Goal: Task Accomplishment & Management: Manage account settings

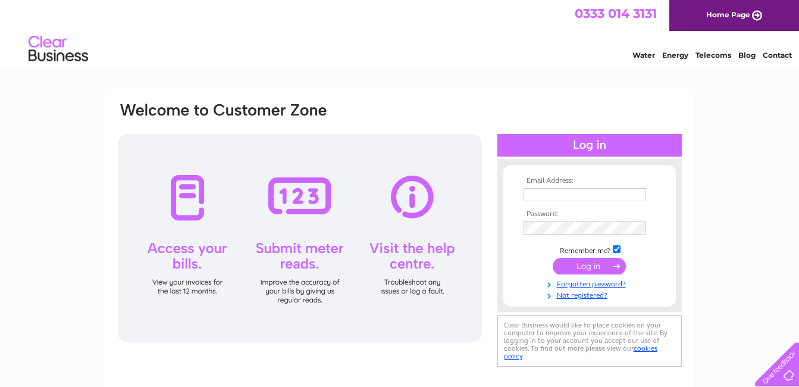
click at [545, 196] on input "text" at bounding box center [584, 194] width 123 height 13
type input "[PERSON_NAME][EMAIL_ADDRESS][DOMAIN_NAME]"
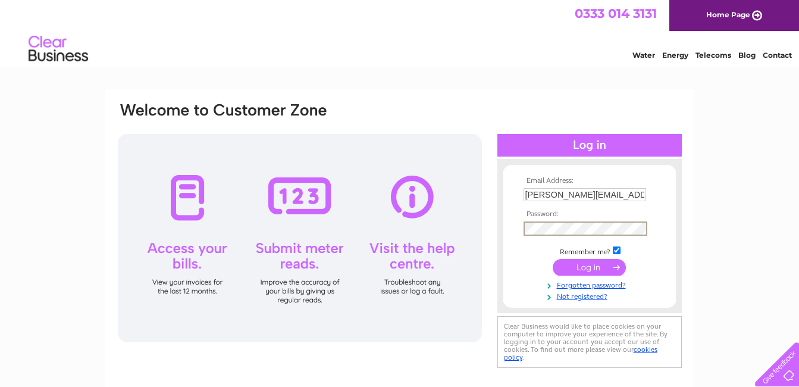
click at [553, 259] on input "submit" at bounding box center [589, 267] width 73 height 17
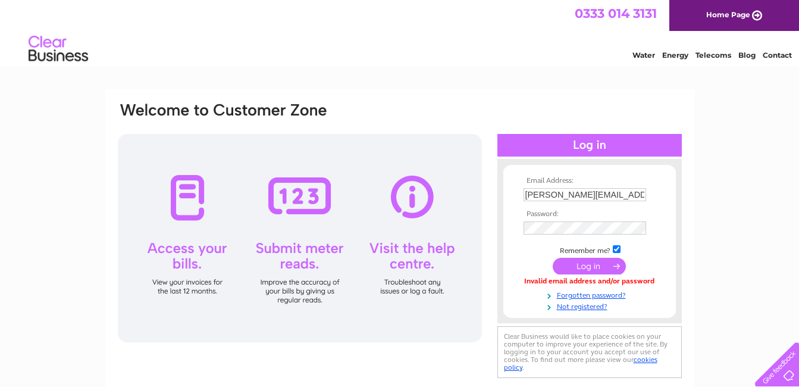
click at [643, 195] on input "[PERSON_NAME][EMAIL_ADDRESS][DOMAIN_NAME]" at bounding box center [584, 194] width 123 height 13
click at [643, 195] on input "katrina.ymcapaisley@gmail.com" at bounding box center [585, 195] width 124 height 14
type input "k"
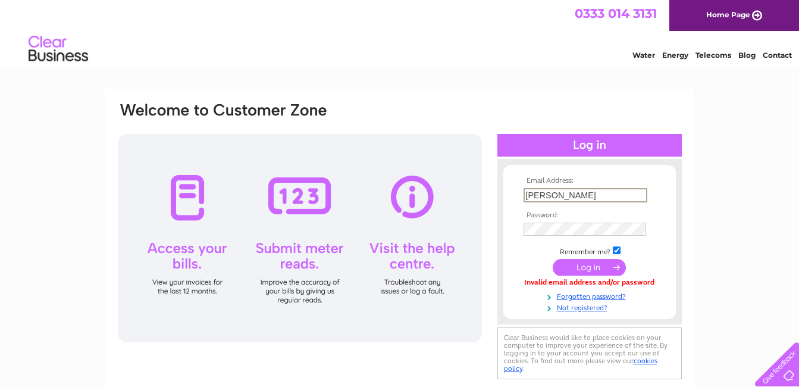
type input "katrina.ymcapaisley@gmail.com"
click at [553, 259] on input "submit" at bounding box center [589, 267] width 73 height 17
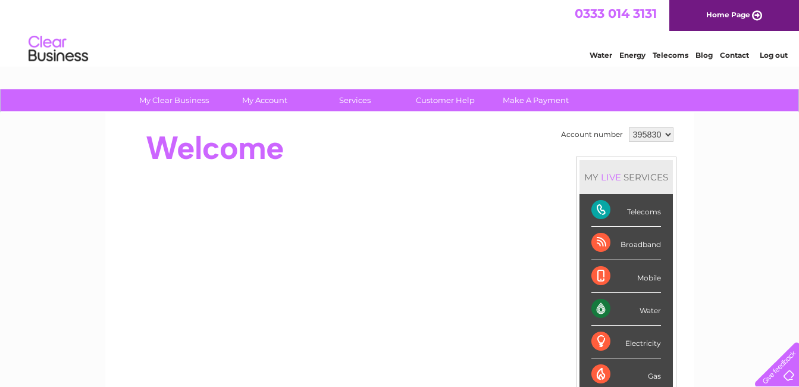
click at [649, 343] on div "Electricity" at bounding box center [626, 341] width 70 height 33
click at [629, 345] on div "Electricity" at bounding box center [626, 341] width 70 height 33
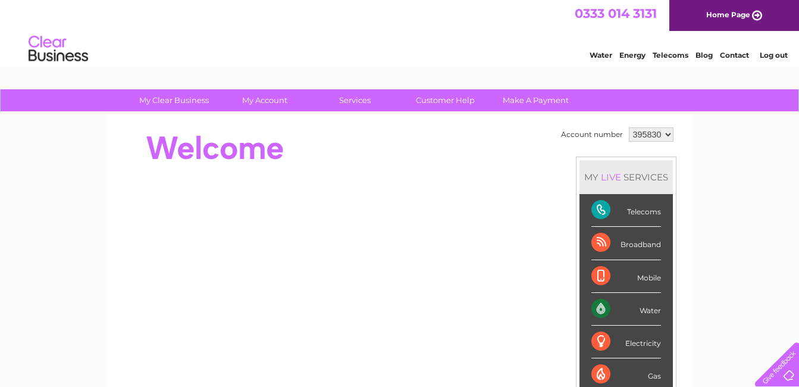
drag, startPoint x: 629, startPoint y: 345, endPoint x: 607, endPoint y: 341, distance: 23.0
click at [607, 341] on div "Electricity" at bounding box center [626, 341] width 70 height 33
click at [664, 132] on select "395830 442697 973457" at bounding box center [651, 134] width 45 height 14
select select "442697"
click at [629, 127] on select "395830 442697 973457" at bounding box center [651, 134] width 45 height 14
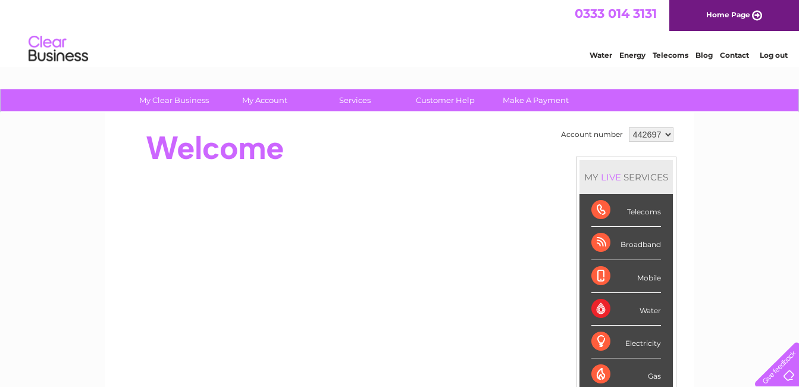
click at [667, 135] on select "395830 442697 973457" at bounding box center [651, 134] width 45 height 14
select select "395830"
click at [629, 127] on select "395830 442697 973457" at bounding box center [651, 134] width 45 height 14
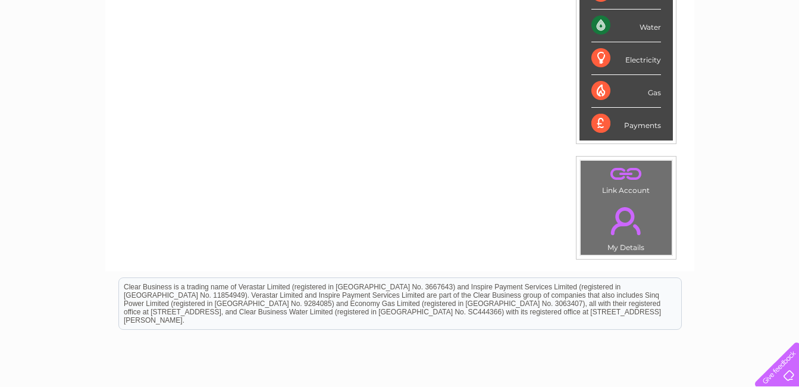
scroll to position [233, 0]
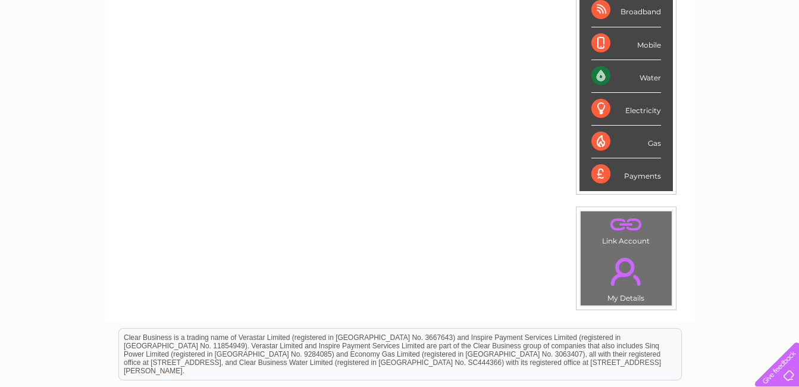
click at [648, 80] on div "Water" at bounding box center [626, 76] width 70 height 33
click at [610, 74] on div "Water" at bounding box center [626, 76] width 70 height 33
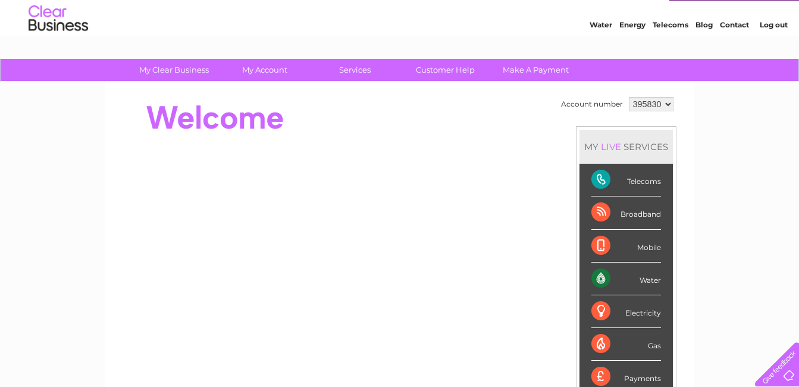
scroll to position [0, 0]
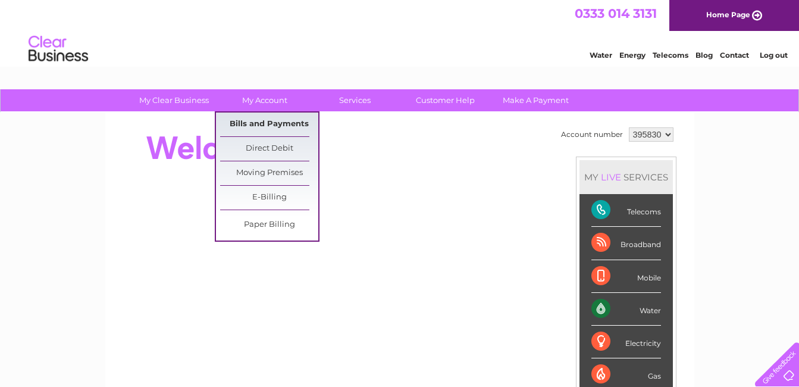
click at [258, 123] on link "Bills and Payments" at bounding box center [269, 124] width 98 height 24
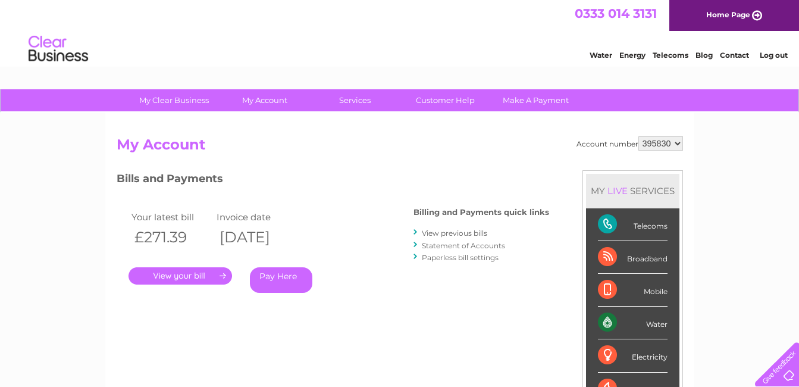
click at [197, 272] on link "." at bounding box center [179, 275] width 103 height 17
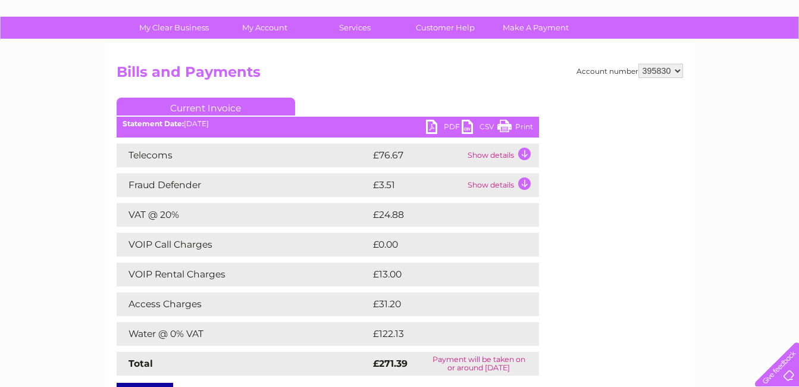
scroll to position [85, 0]
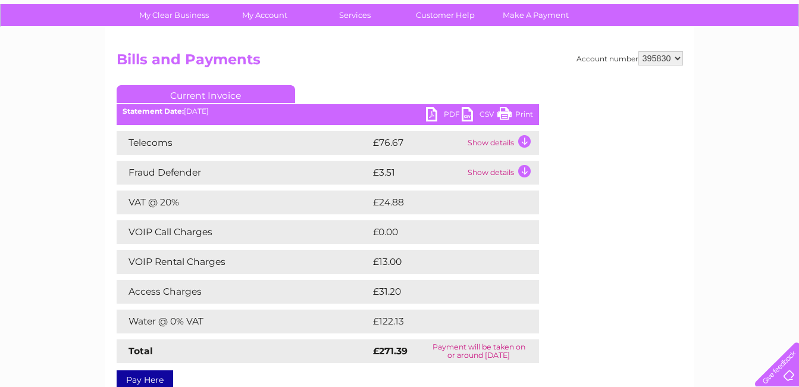
click at [486, 146] on td "Show details" at bounding box center [502, 143] width 74 height 24
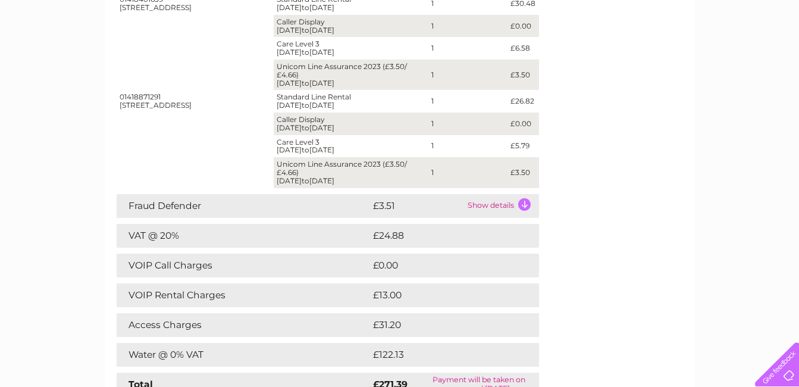
scroll to position [259, 0]
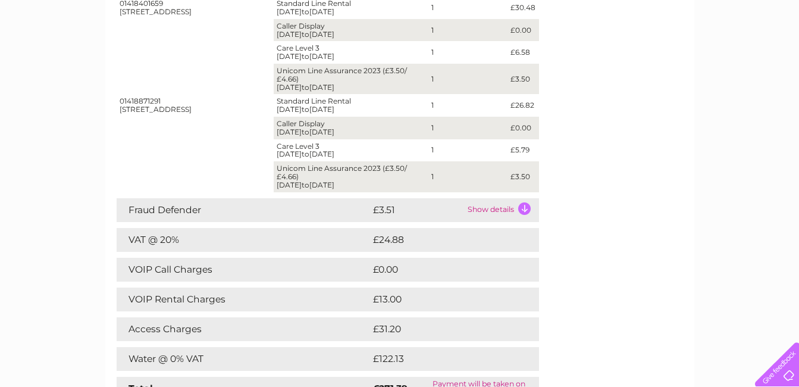
click at [494, 212] on td "Show details" at bounding box center [502, 210] width 74 height 24
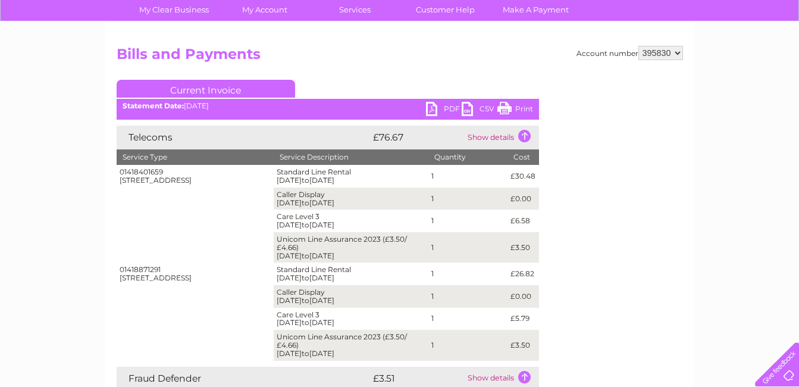
scroll to position [86, 0]
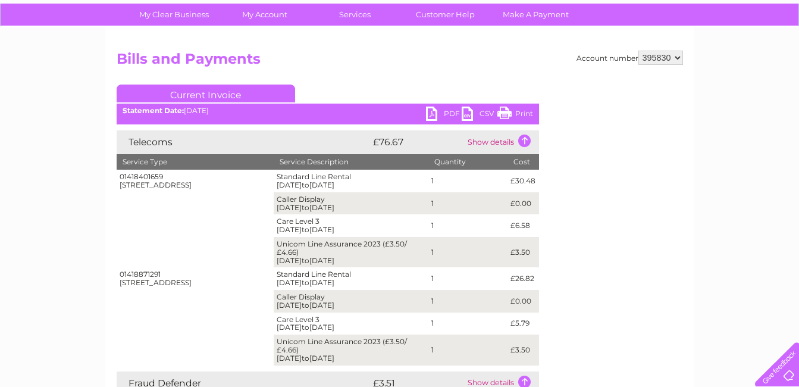
click at [507, 142] on td "Show details" at bounding box center [502, 142] width 74 height 24
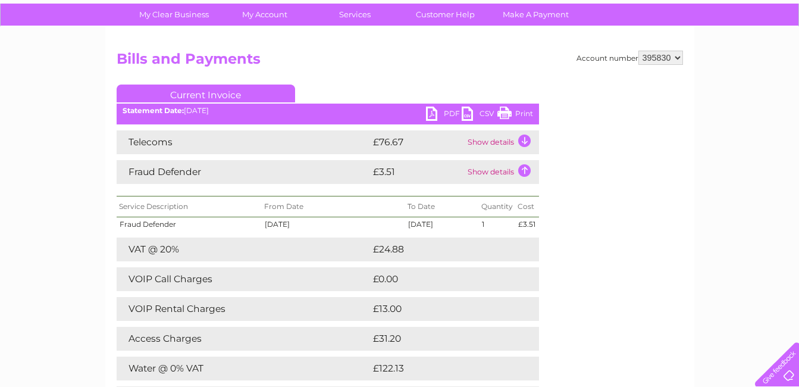
click at [507, 142] on td "Show details" at bounding box center [502, 142] width 74 height 24
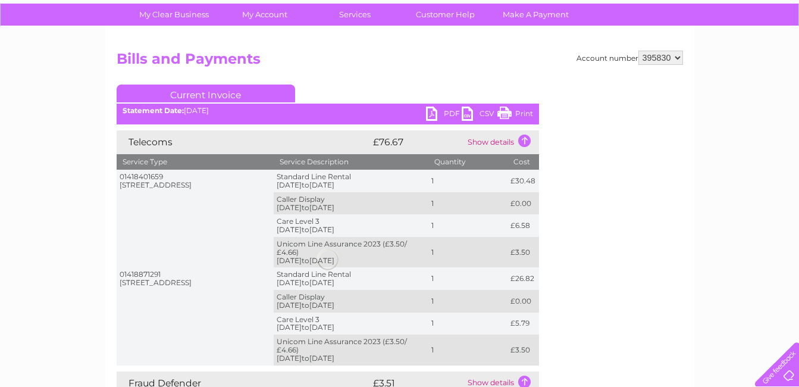
click at [507, 142] on td "Show details" at bounding box center [502, 142] width 74 height 24
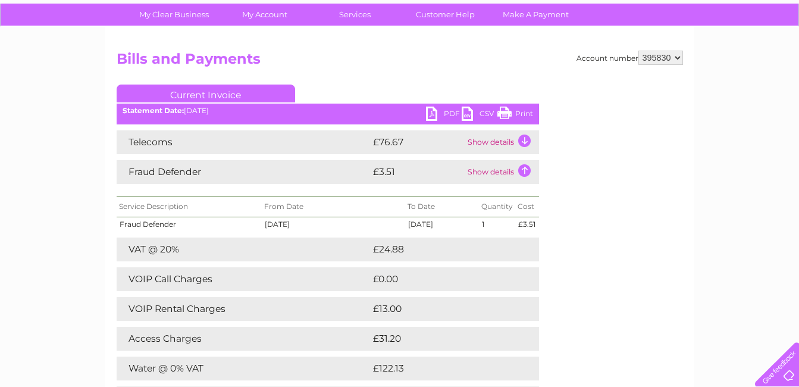
click at [482, 143] on td "Show details" at bounding box center [502, 142] width 74 height 24
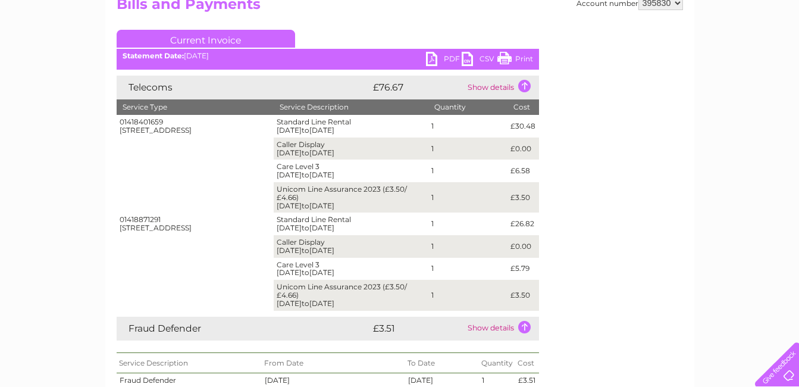
scroll to position [123, 0]
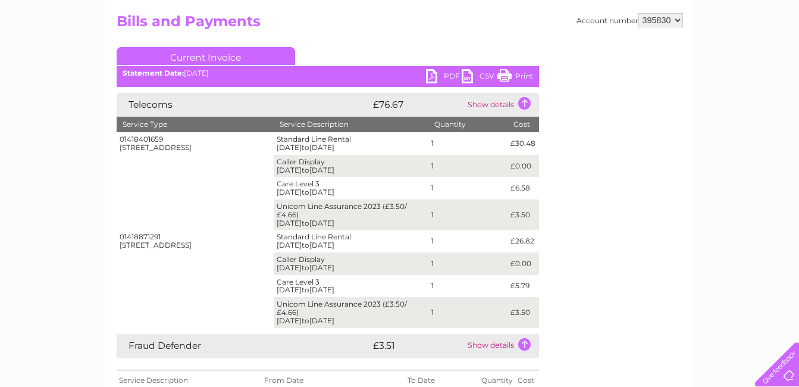
click at [453, 76] on link "PDF" at bounding box center [444, 77] width 36 height 17
